Goal: Task Accomplishment & Management: Use online tool/utility

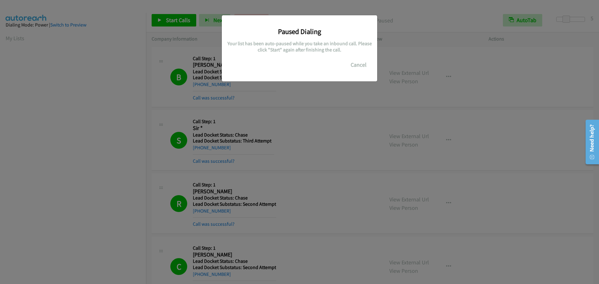
scroll to position [66, 0]
click at [360, 61] on button "Cancel" at bounding box center [359, 65] width 28 height 12
click at [356, 66] on button "Cancel" at bounding box center [359, 65] width 28 height 12
click at [91, 114] on div "Paused Dialing Your list has been auto-paused while you take an inbound call. P…" at bounding box center [299, 145] width 599 height 279
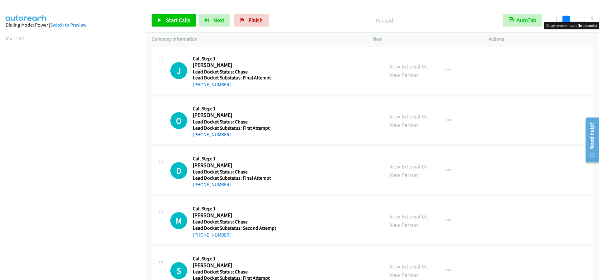
drag, startPoint x: 556, startPoint y: 20, endPoint x: 565, endPoint y: 20, distance: 9.7
click at [565, 20] on span at bounding box center [566, 19] width 7 height 7
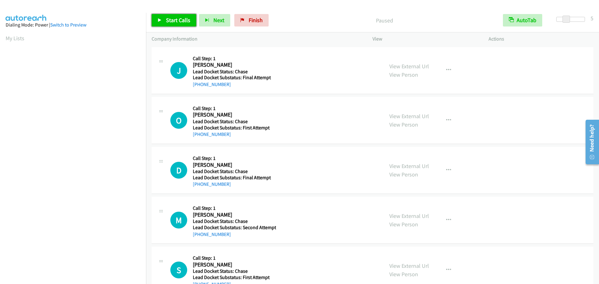
click at [172, 17] on span "Start Calls" at bounding box center [178, 20] width 24 height 7
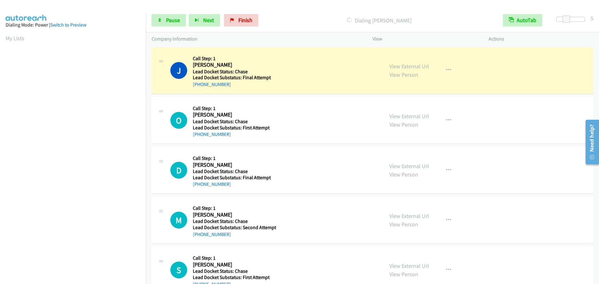
scroll to position [66, 0]
